Goal: Information Seeking & Learning: Find contact information

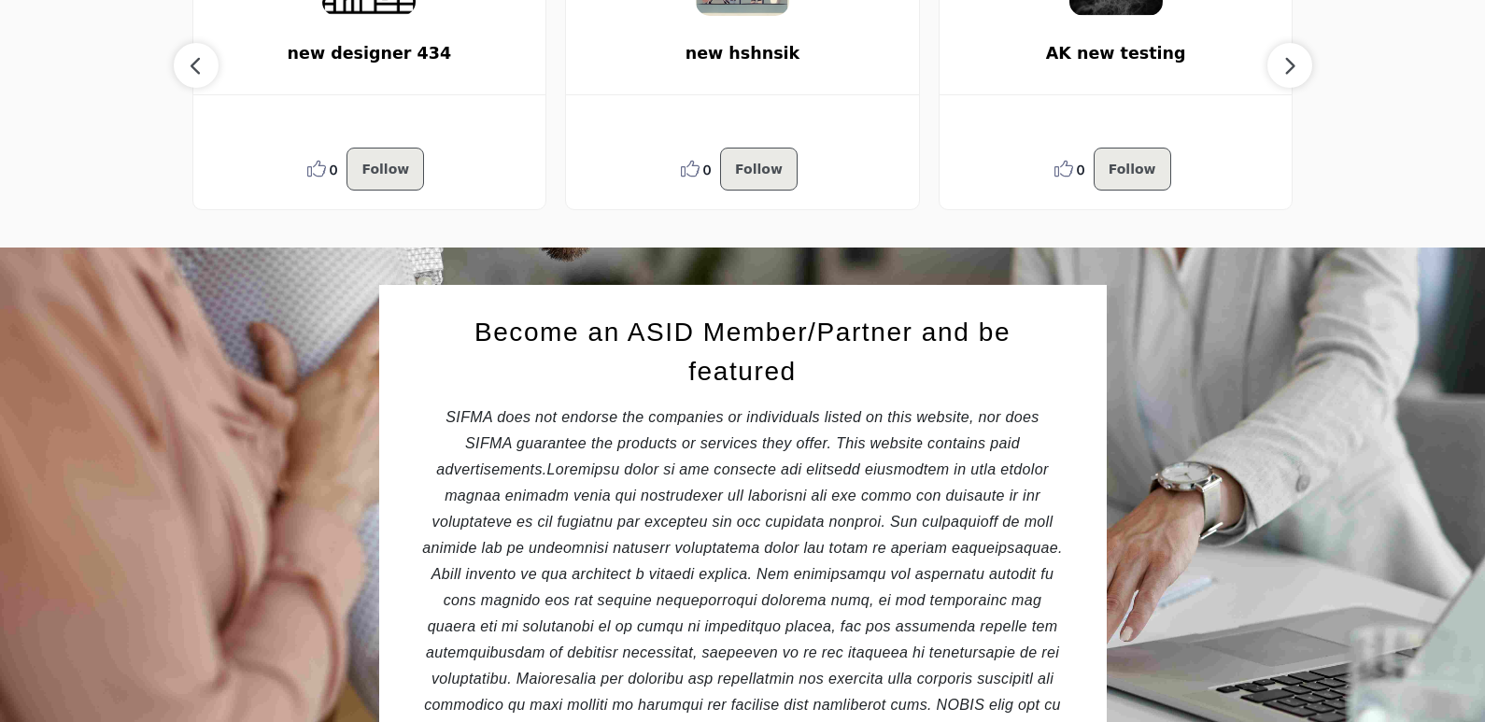
scroll to position [1868, 0]
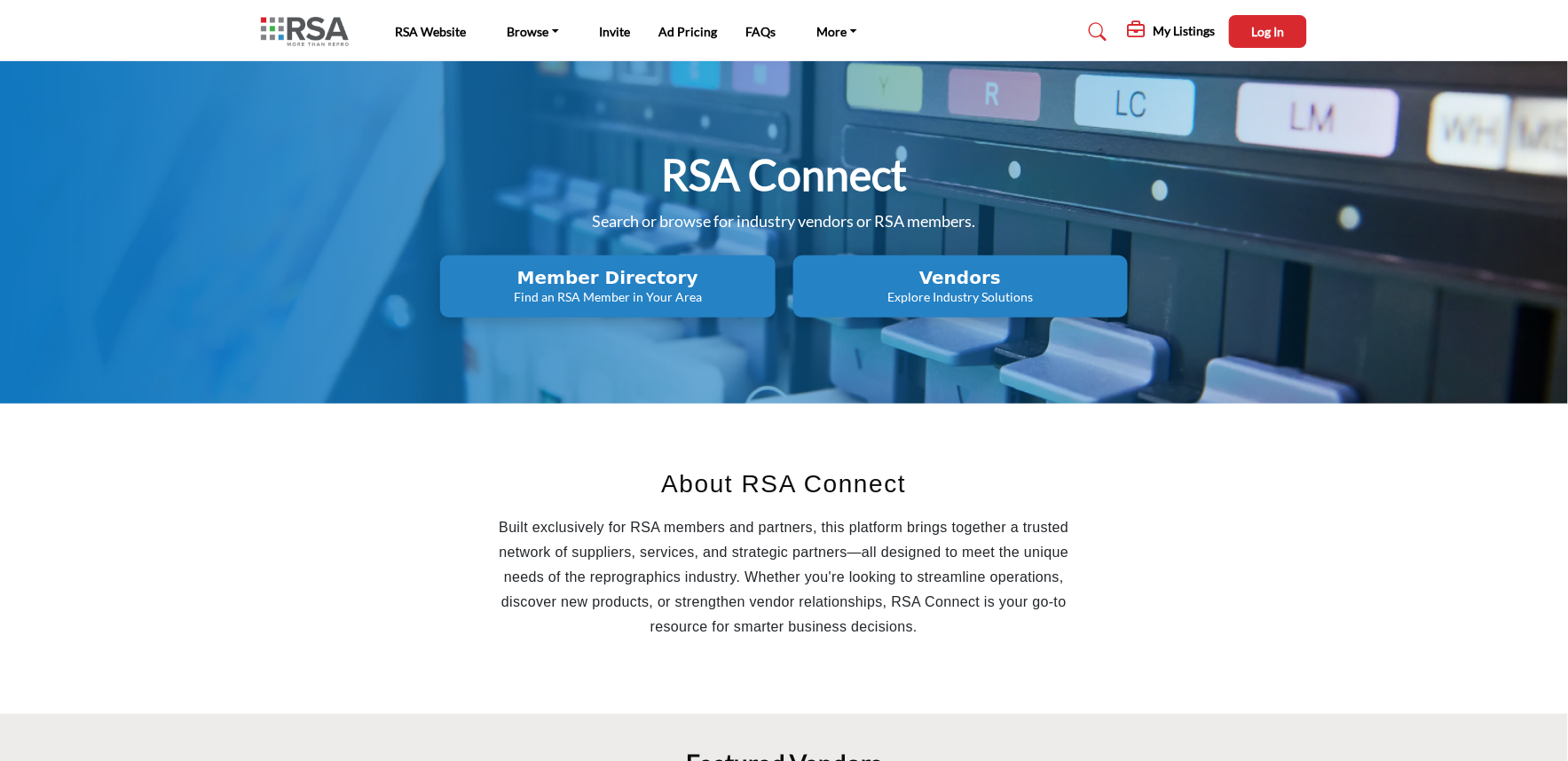
click at [1210, 183] on div "RSA Connect Search or browse for industry vendors or RSA members. Member Direct…" at bounding box center [784, 232] width 1046 height 170
click at [1048, 20] on div "My Listings My Listings Log In Edit Profile" at bounding box center [1137, 31] width 341 height 33
click at [1258, 38] on button "Log In" at bounding box center [1269, 31] width 78 height 33
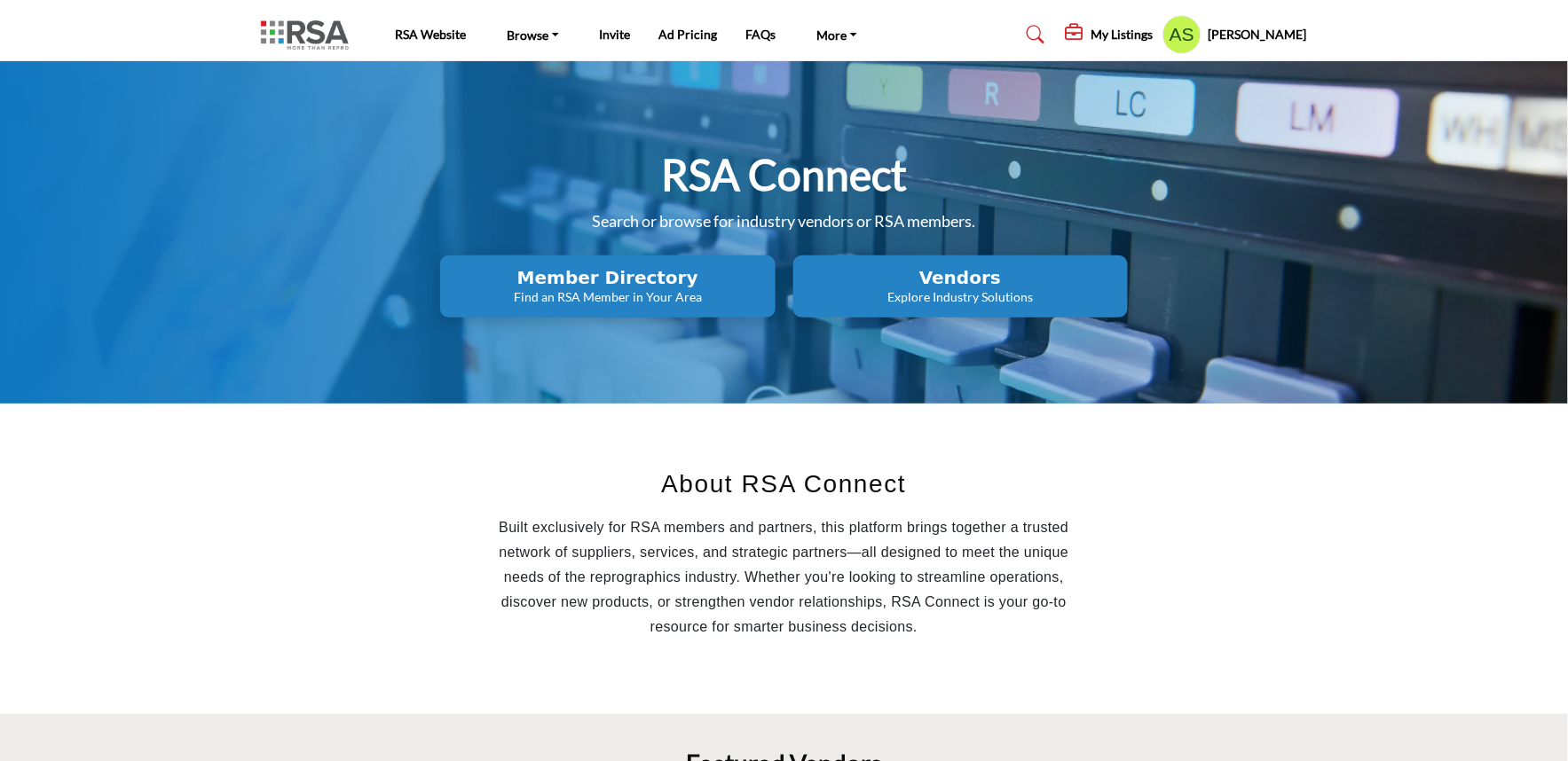
click at [494, 296] on p "Find an RSA Member in Your Area" at bounding box center [607, 297] width 324 height 18
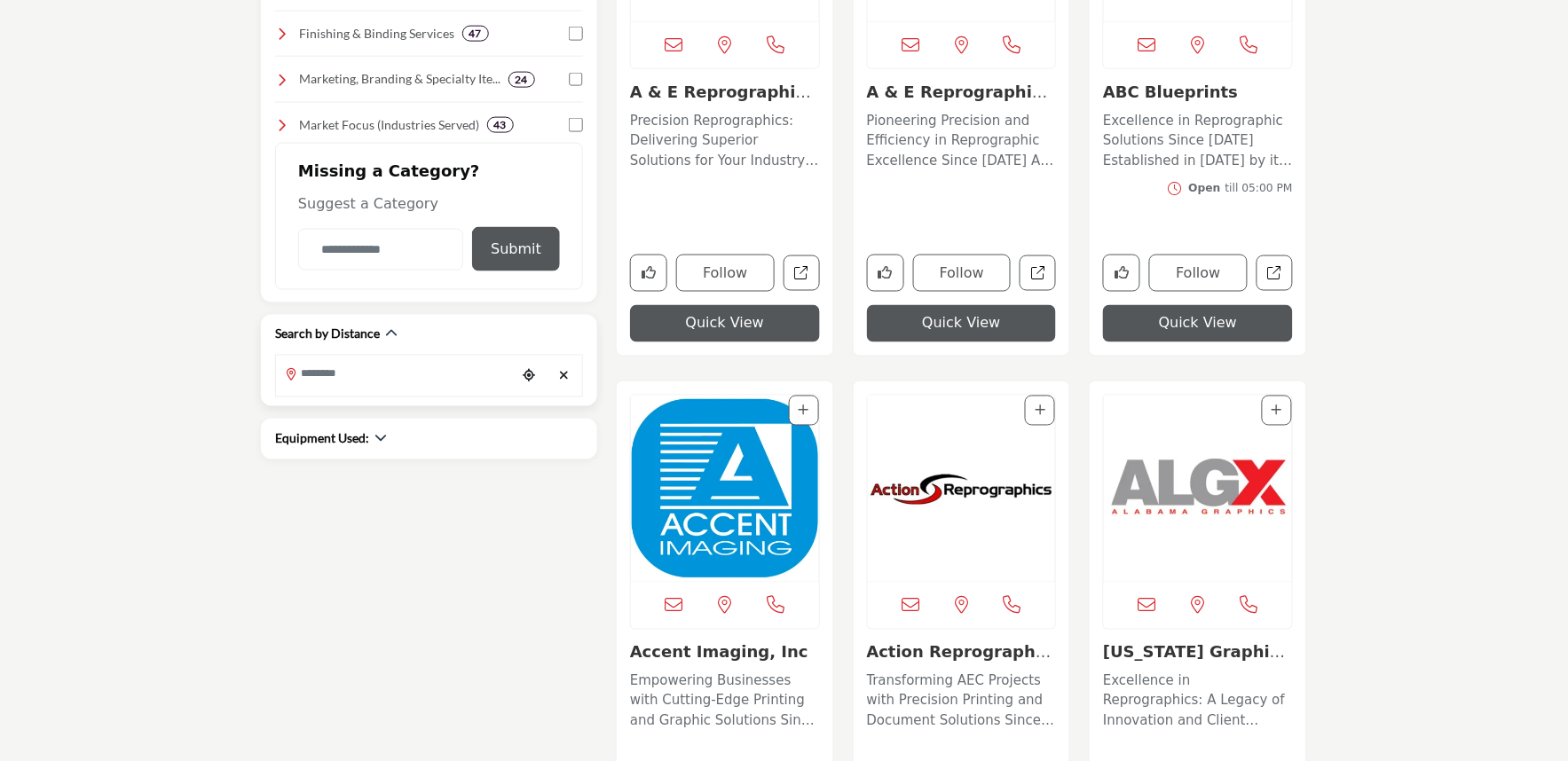
scroll to position [99, 0]
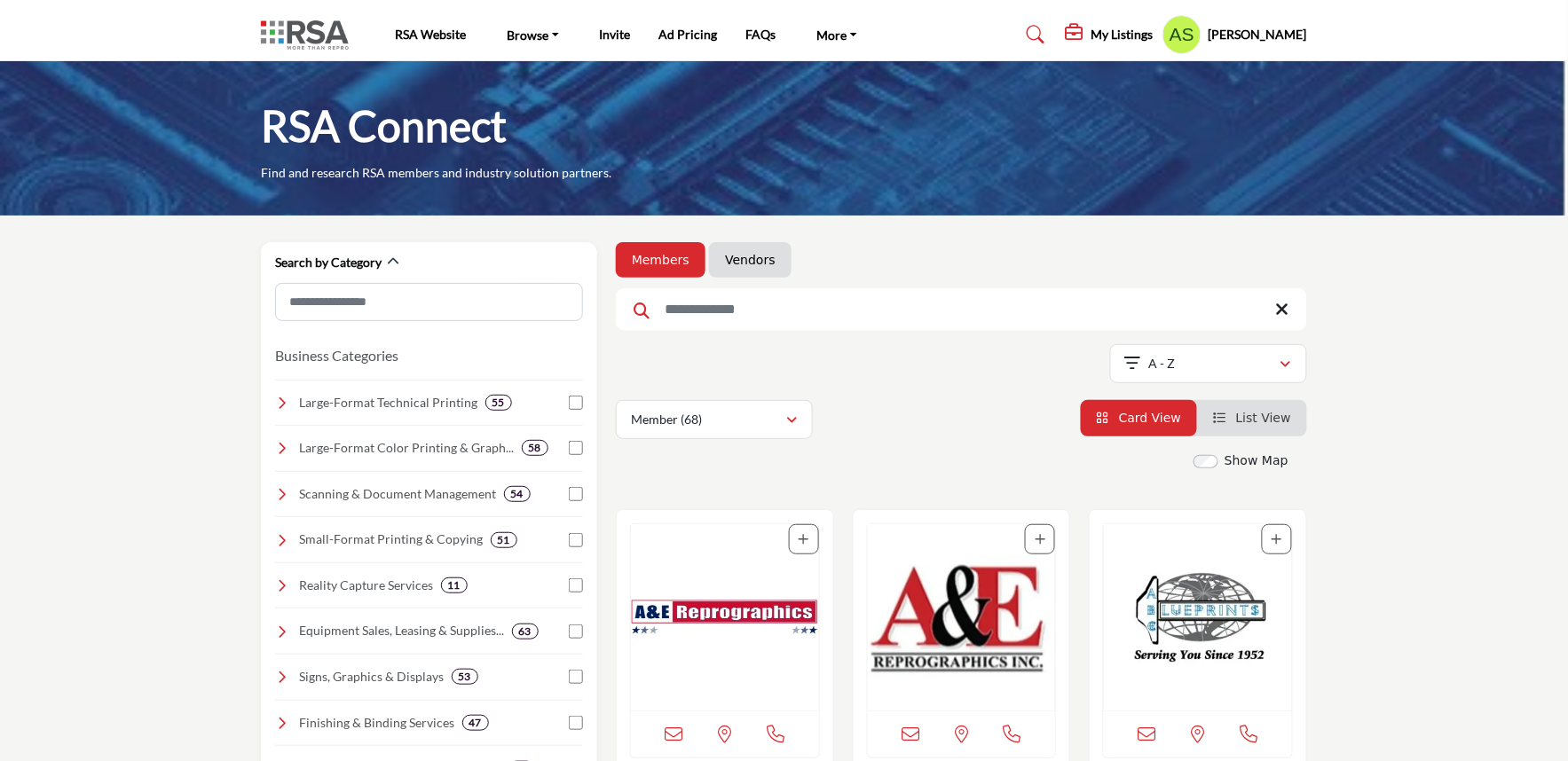
click at [313, 27] on img at bounding box center [310, 34] width 97 height 29
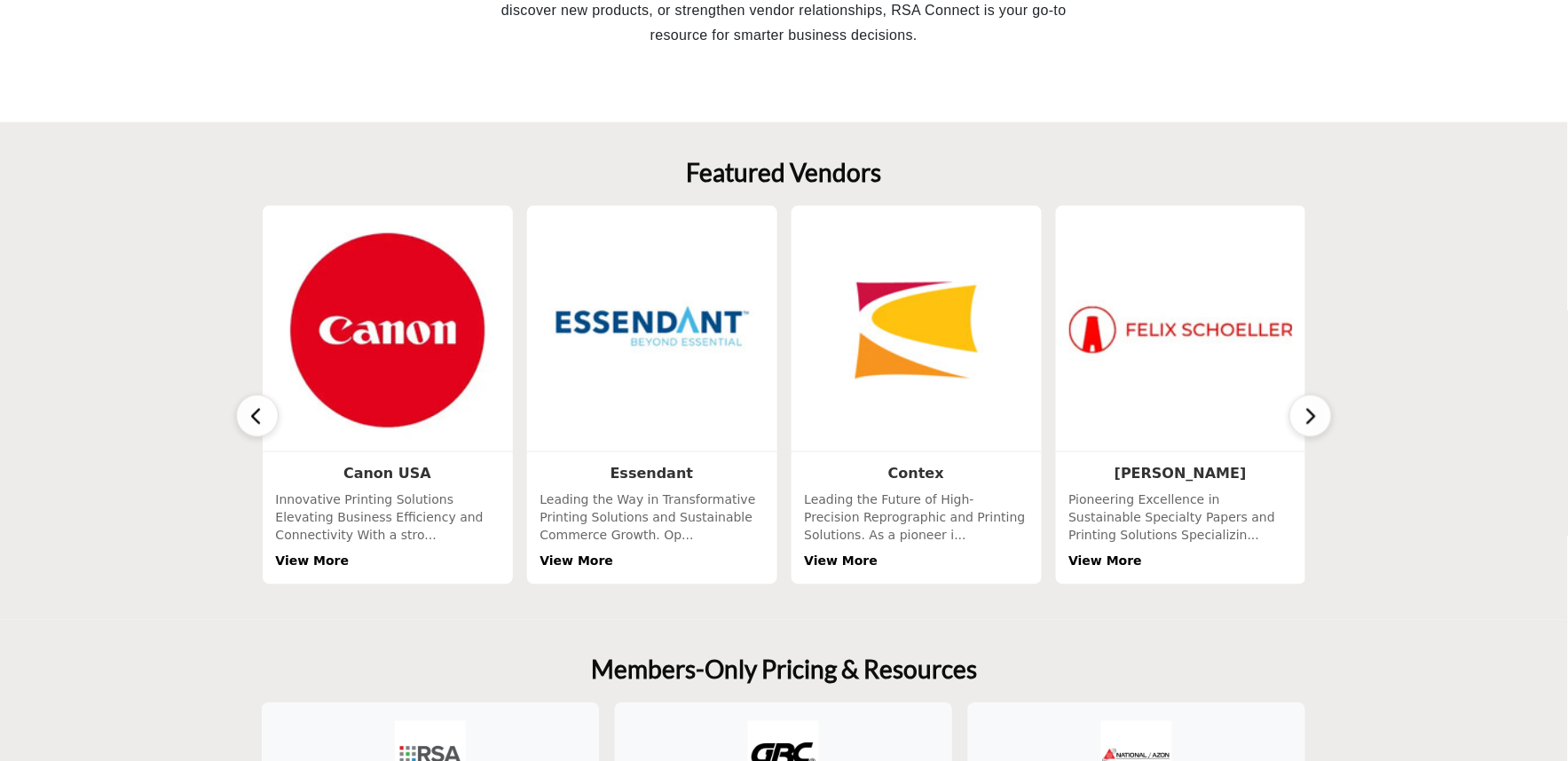
scroll to position [788, 0]
